Goal: Task Accomplishment & Management: Use online tool/utility

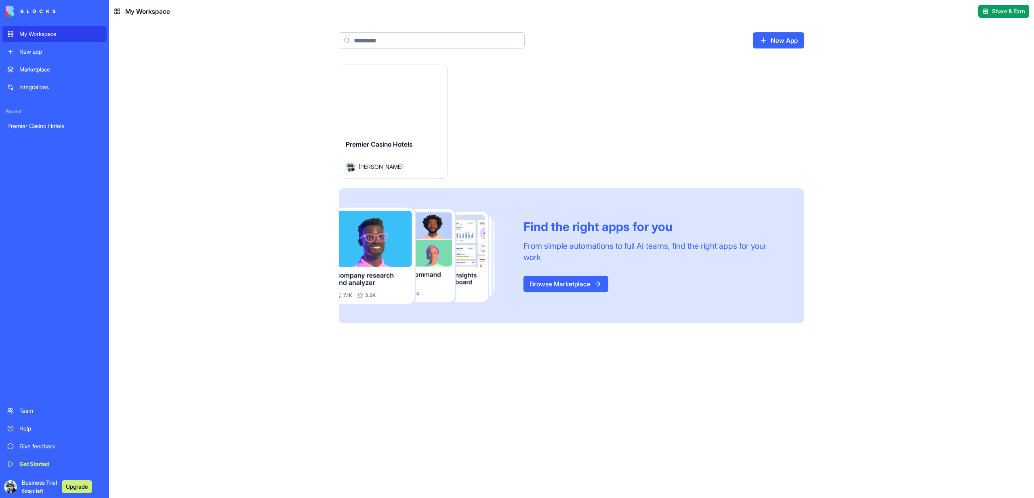
click at [382, 109] on div "Launch" at bounding box center [393, 99] width 108 height 68
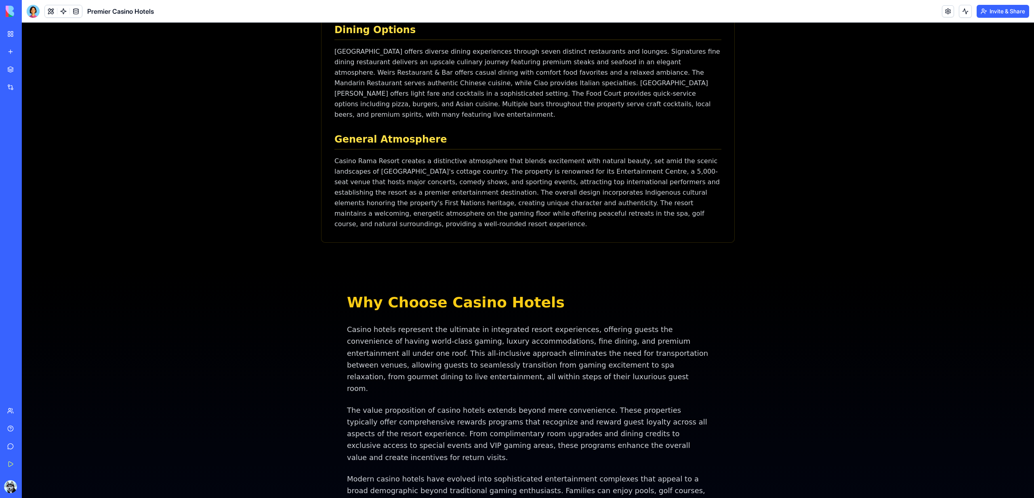
scroll to position [2362, 0]
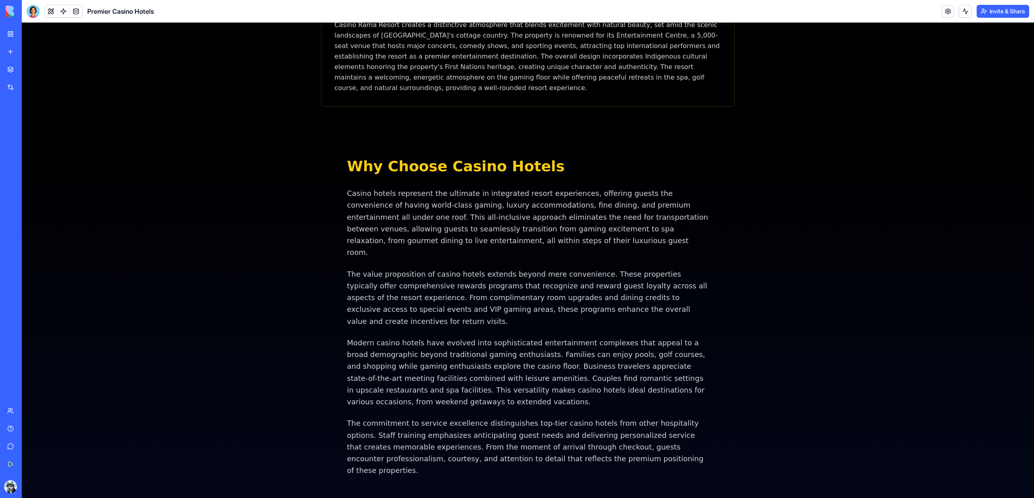
click at [9, 495] on div "Business Trial 6 days left Upgrade" at bounding box center [10, 486] width 17 height 23
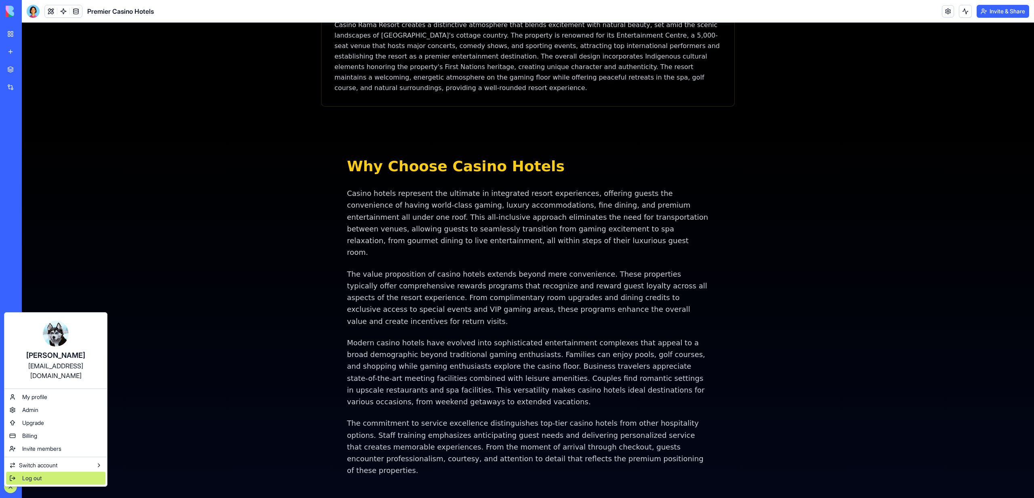
click at [54, 473] on div "Log out" at bounding box center [55, 478] width 99 height 13
